Goal: Information Seeking & Learning: Learn about a topic

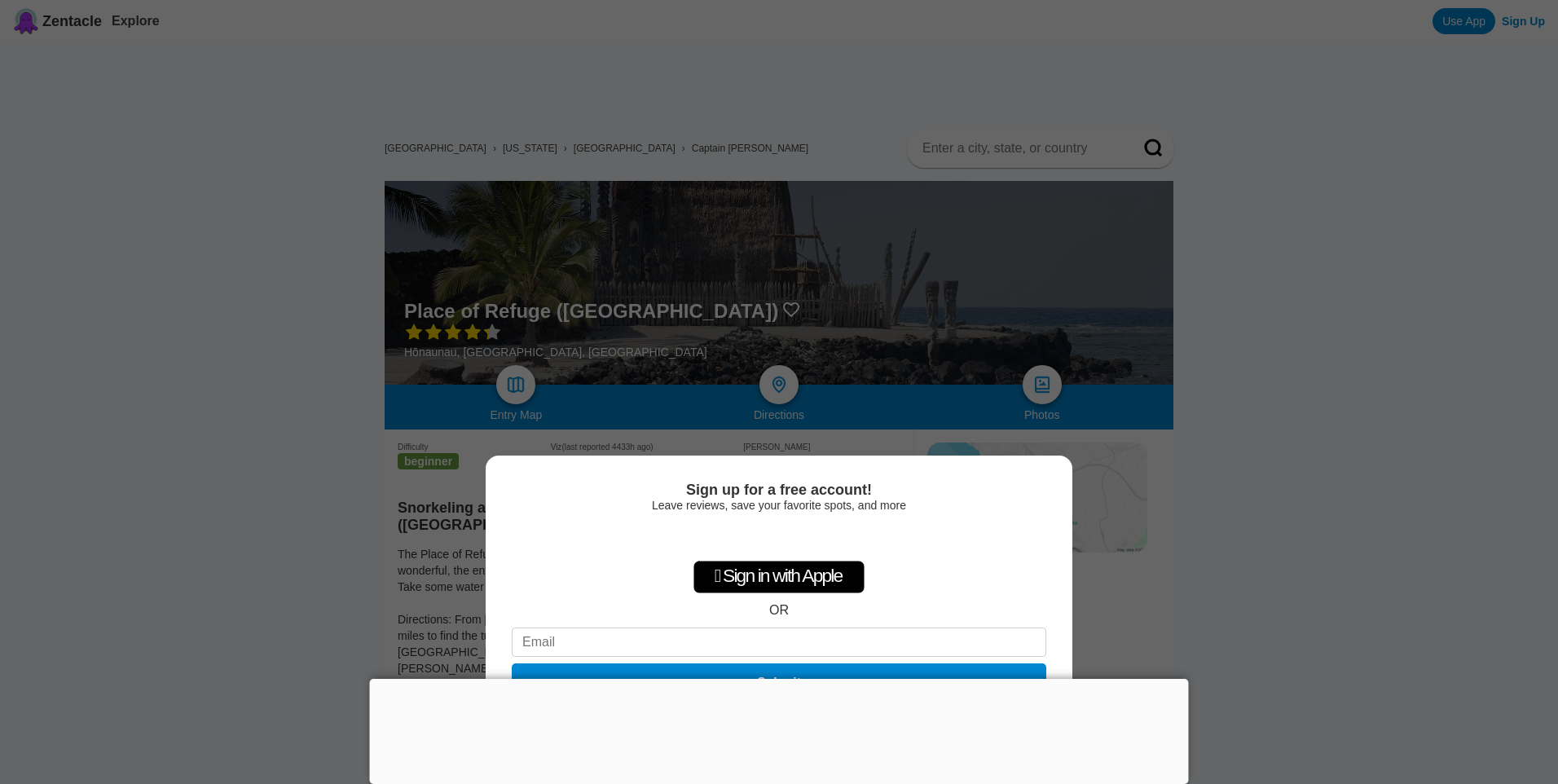
click at [1315, 434] on div "Sign up for a free account! Leave reviews, save your favorite spots, and more …" at bounding box center [779, 392] width 1558 height 784
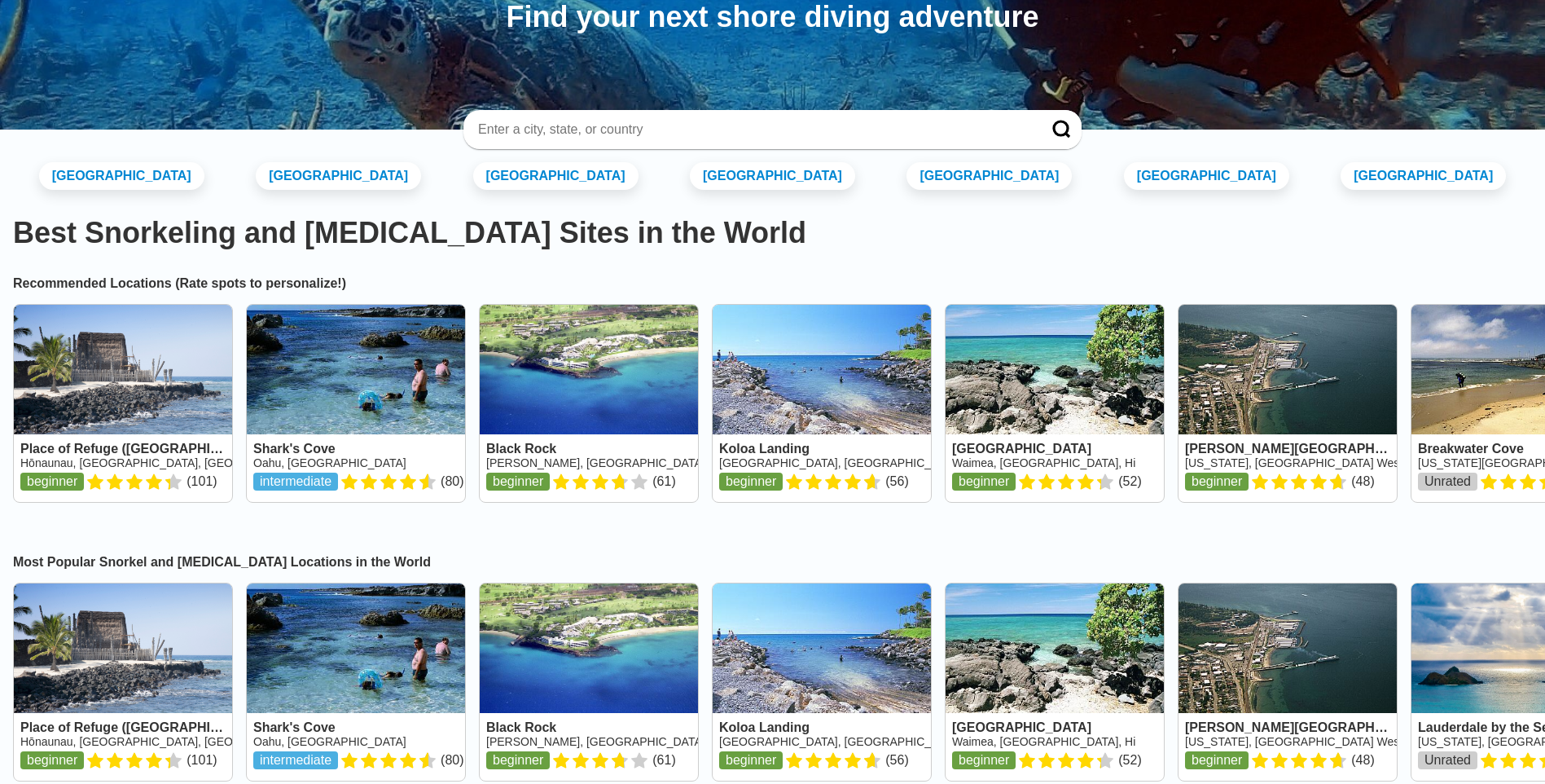
scroll to position [163, 0]
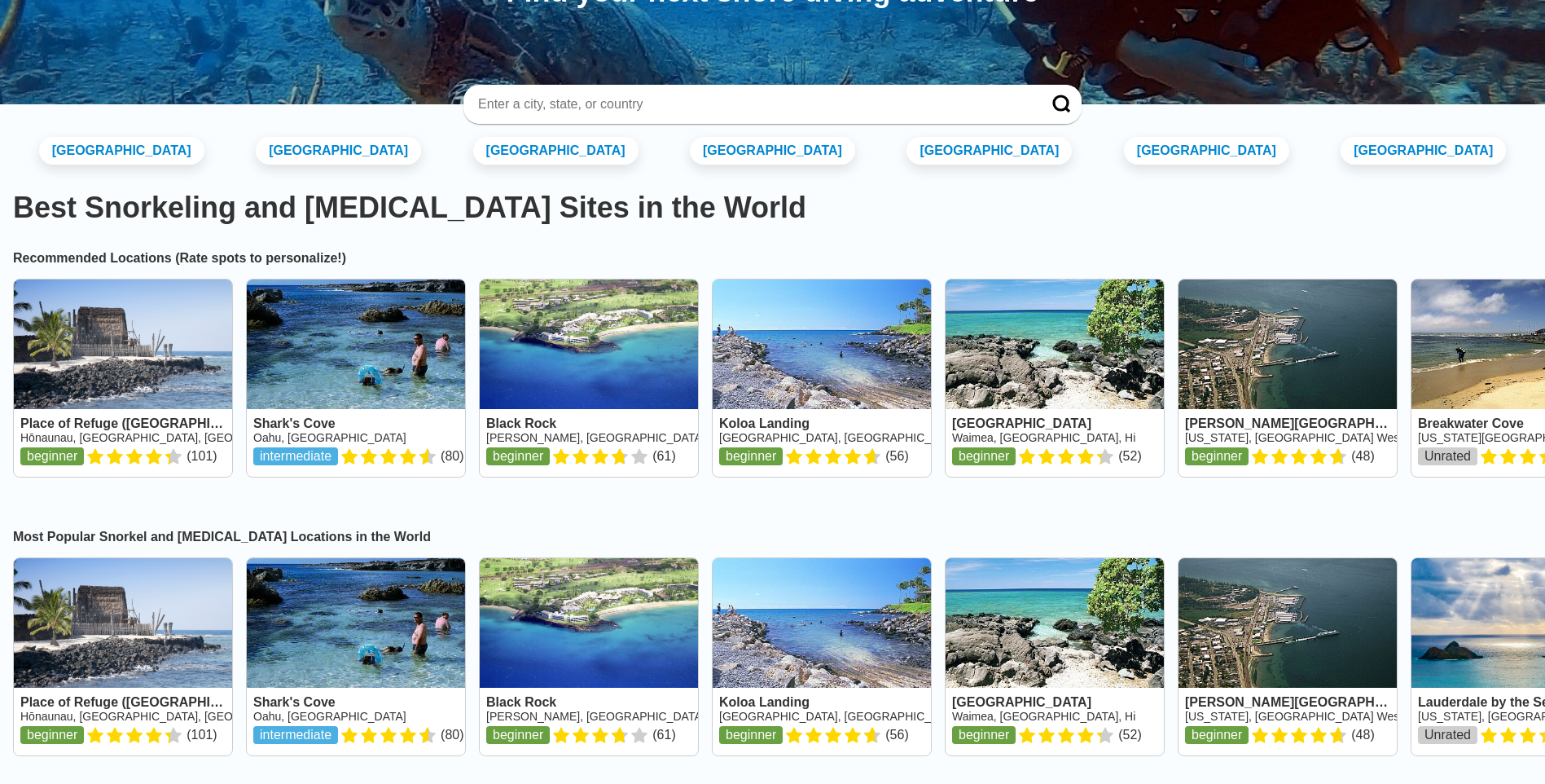
click at [187, 347] on link at bounding box center [123, 378] width 218 height 197
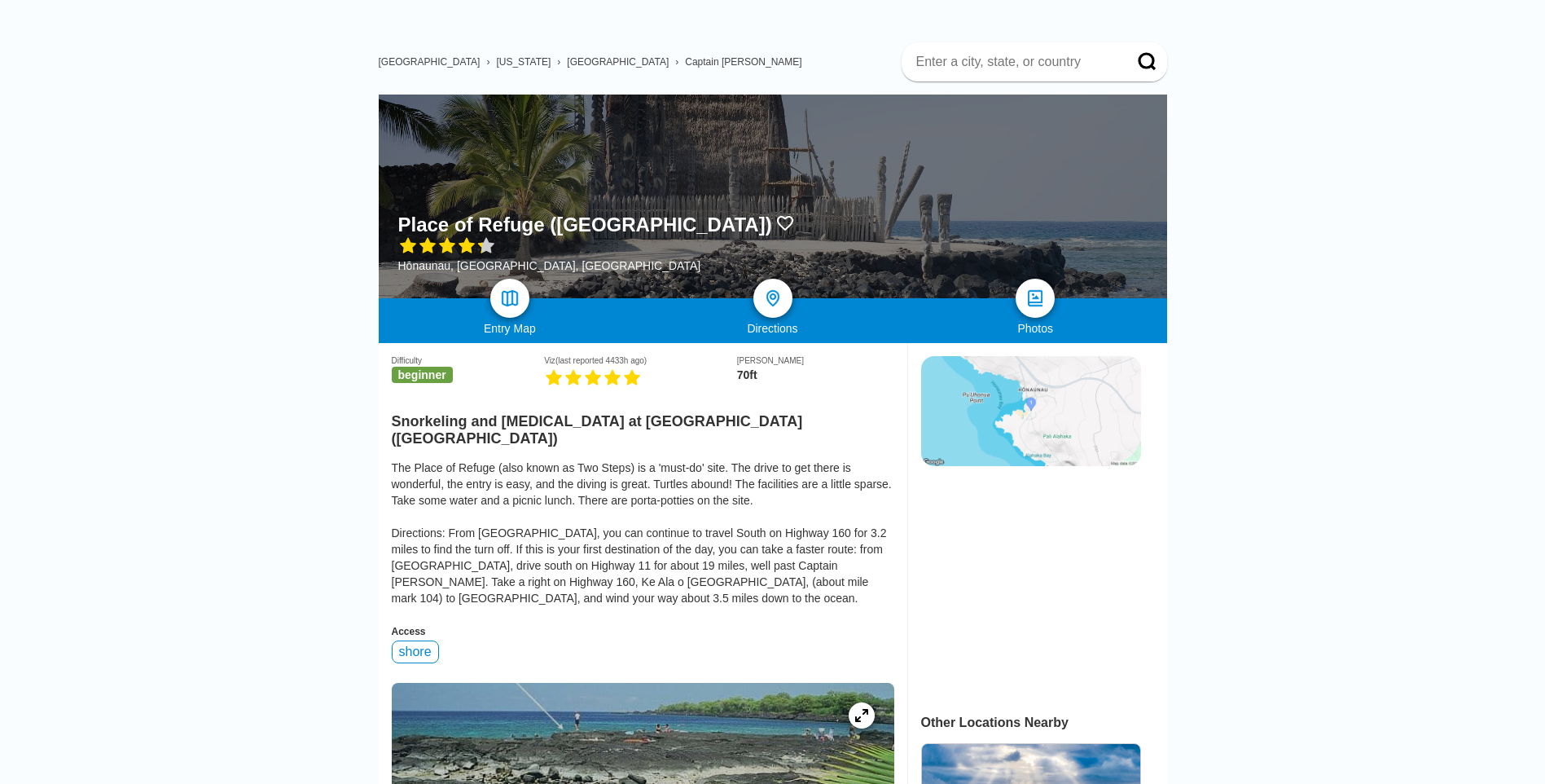
scroll to position [81, 0]
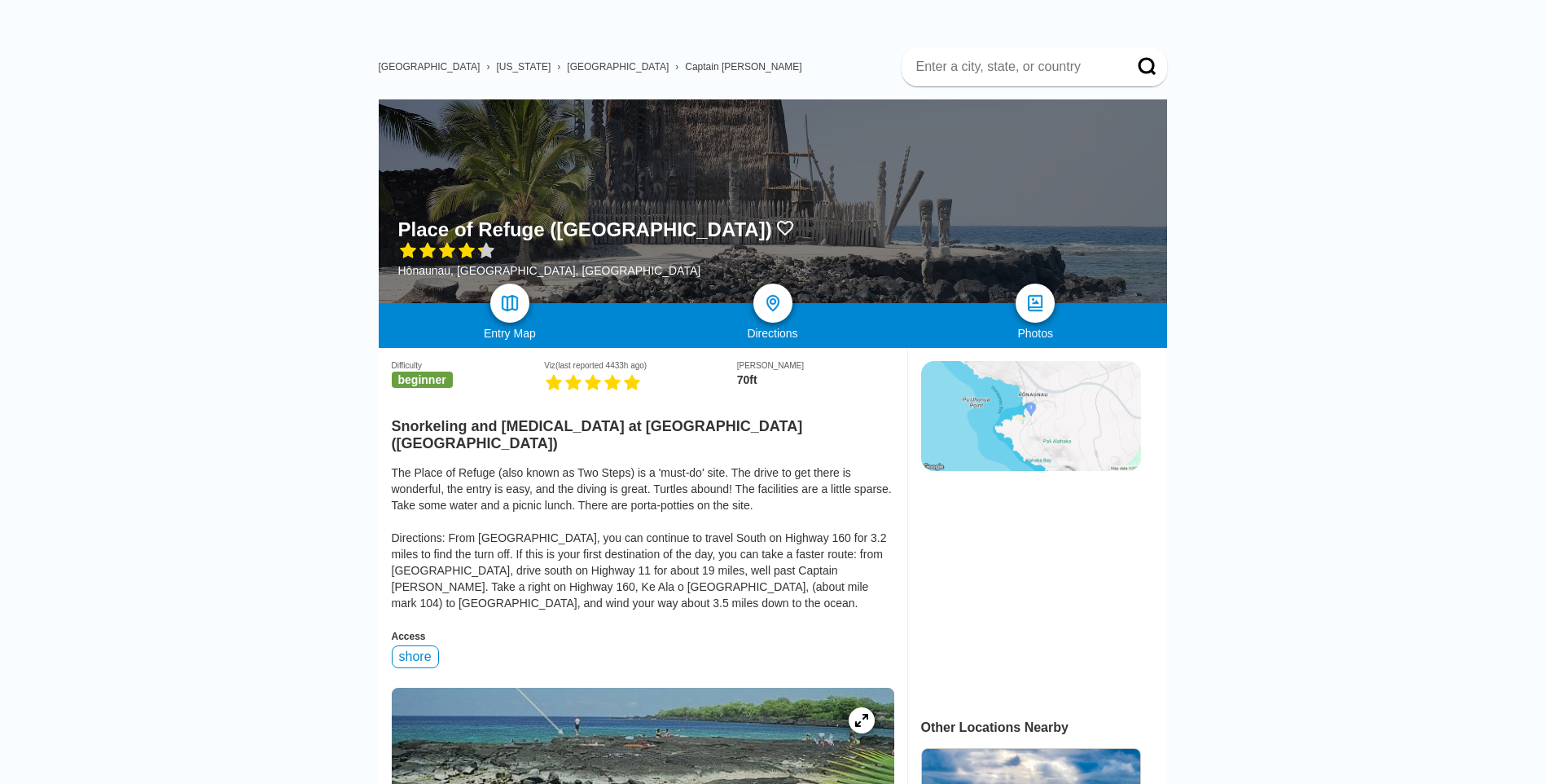
click at [1038, 385] on img at bounding box center [1031, 415] width 220 height 110
